Goal: Task Accomplishment & Management: Use online tool/utility

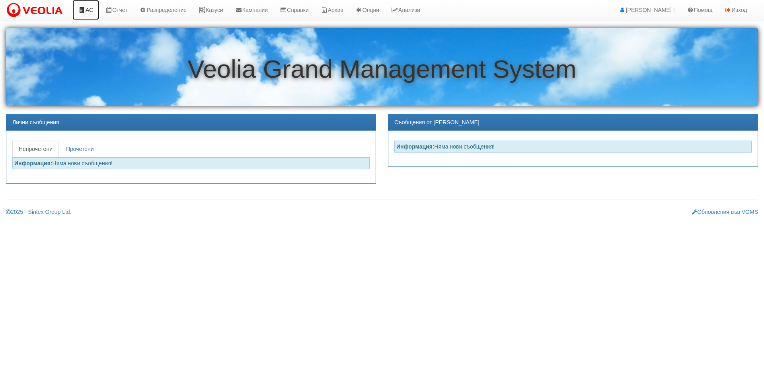
click at [85, 12] on icon at bounding box center [81, 10] width 7 height 6
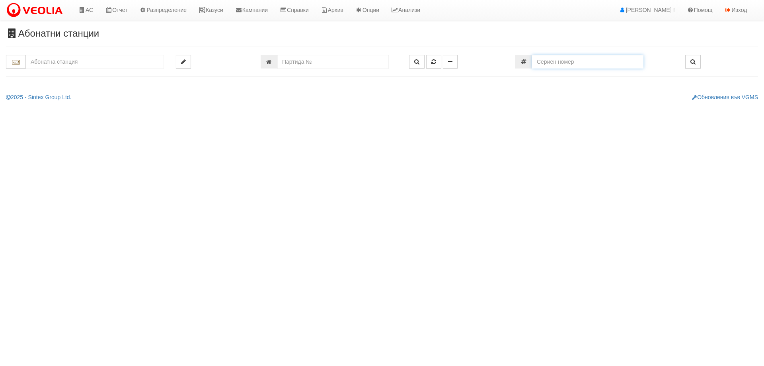
click at [561, 61] on input "number" at bounding box center [587, 62] width 111 height 14
paste input "85562019"
type input "85562019"
type input "002/5,6 - "ТЕХЕМ СЪРВИСИС" ЕООД"
type input "9595"
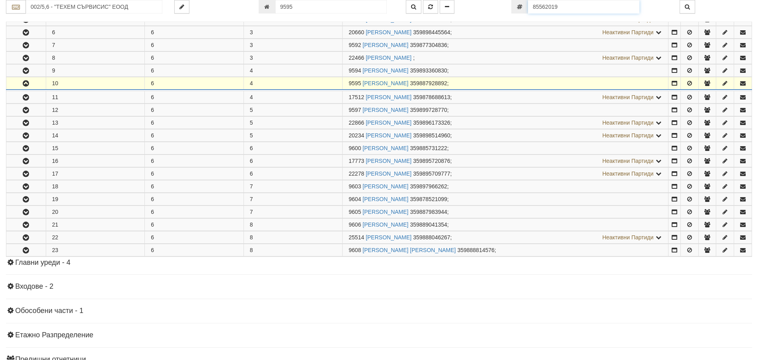
scroll to position [565, 0]
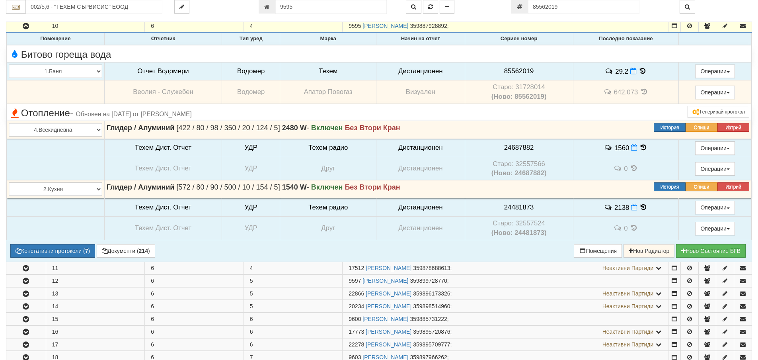
click at [639, 71] on icon at bounding box center [642, 71] width 9 height 7
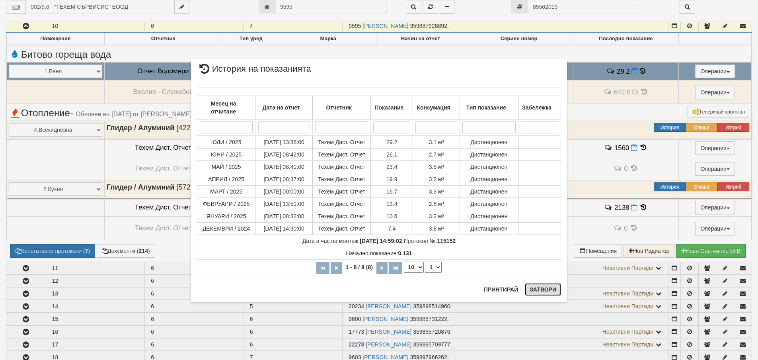
click at [553, 290] on button "Затвори" at bounding box center [543, 289] width 36 height 13
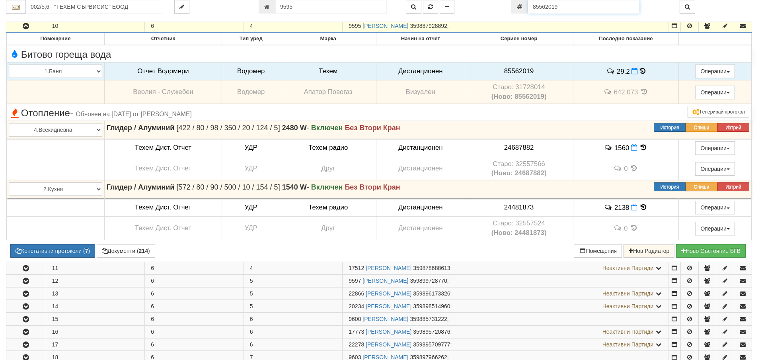
click at [587, 6] on input "85562019" at bounding box center [583, 7] width 111 height 14
paste input "12327794"
type input "12327794"
type input "138/7 - "ВЕОЛИЯ ЕНЕРДЖИ ВАРНА " ЕАД"
type input "6797"
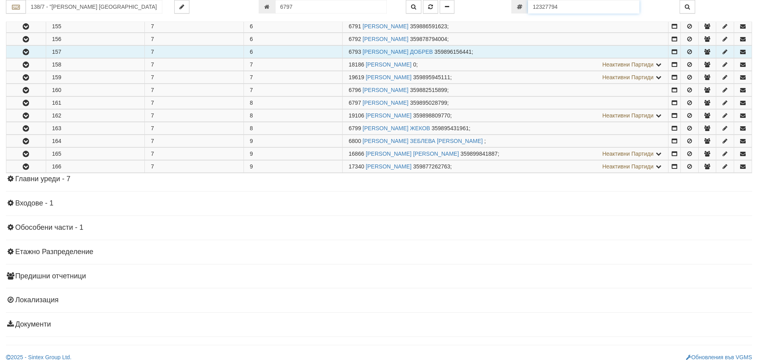
scroll to position [355, 0]
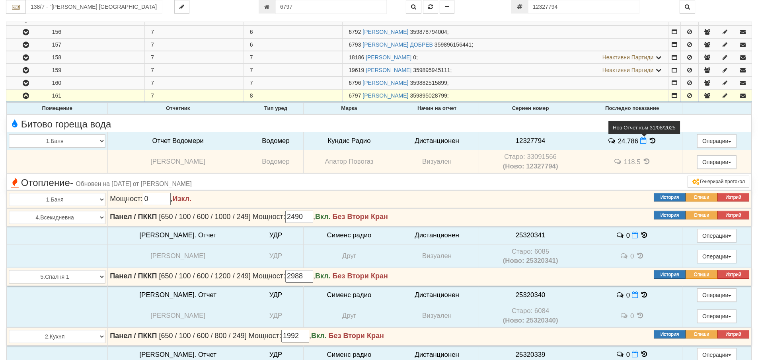
click at [640, 143] on icon at bounding box center [643, 140] width 6 height 7
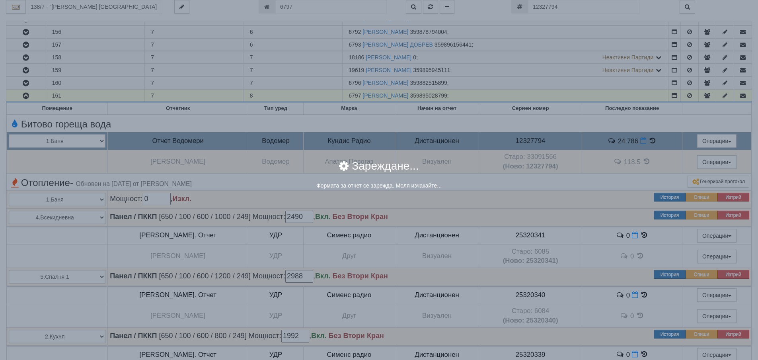
select select "8ac75930-9bfd-e511-80be-8d5a1dced85a"
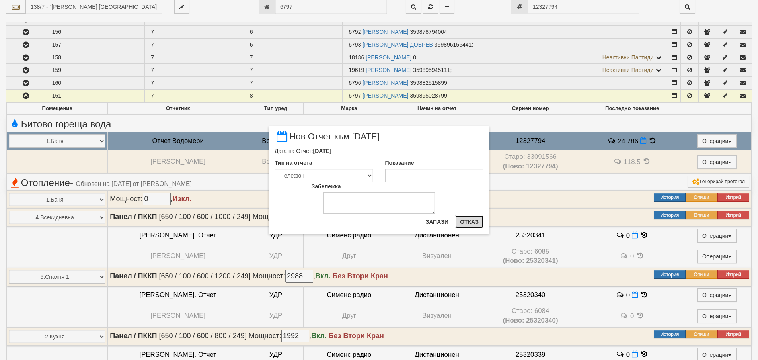
click at [473, 219] on button "Отказ" at bounding box center [469, 221] width 28 height 13
